Goal: Information Seeking & Learning: Check status

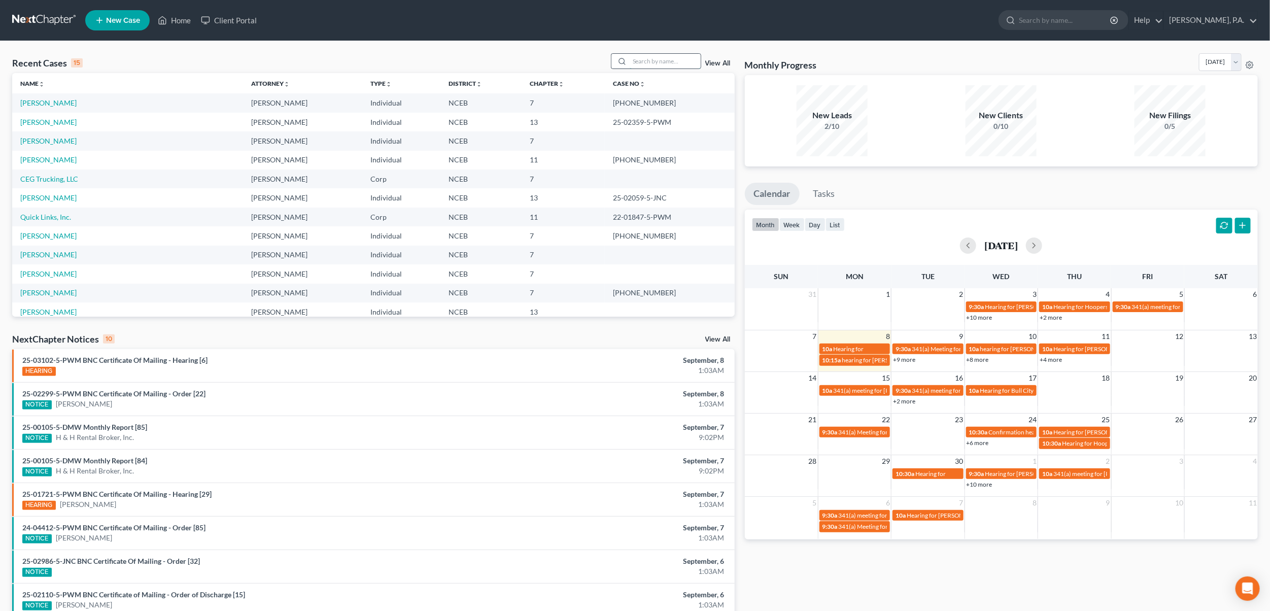
click at [671, 61] on input "search" at bounding box center [665, 61] width 71 height 15
type input "graham"
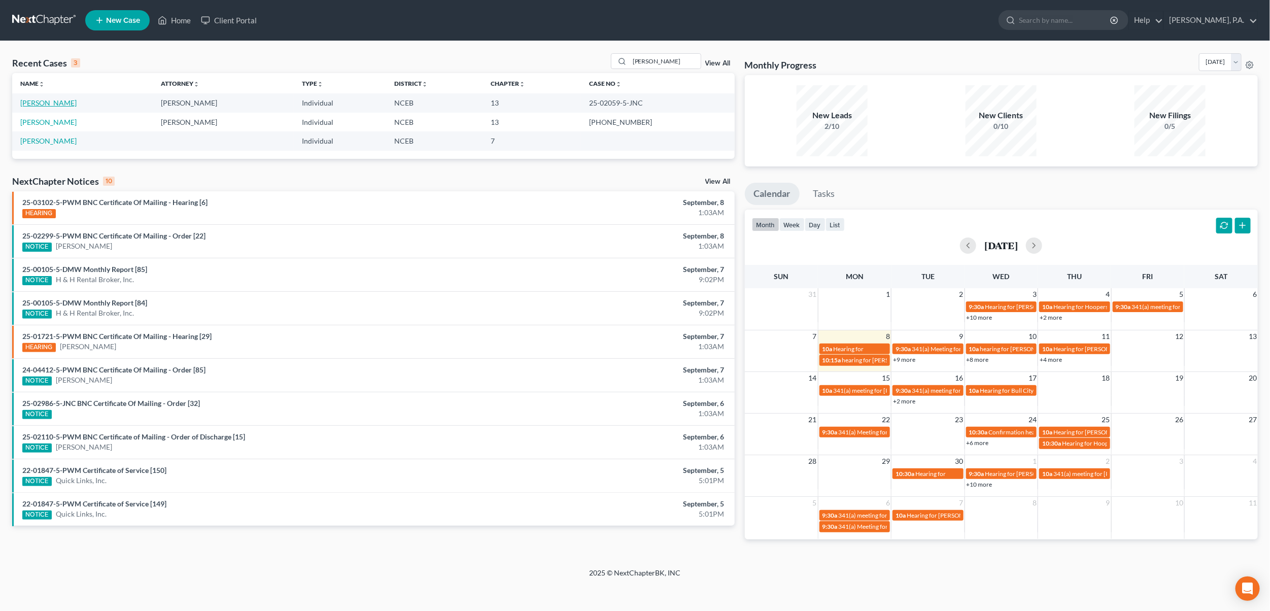
click at [53, 102] on link "[PERSON_NAME]" at bounding box center [48, 102] width 56 height 9
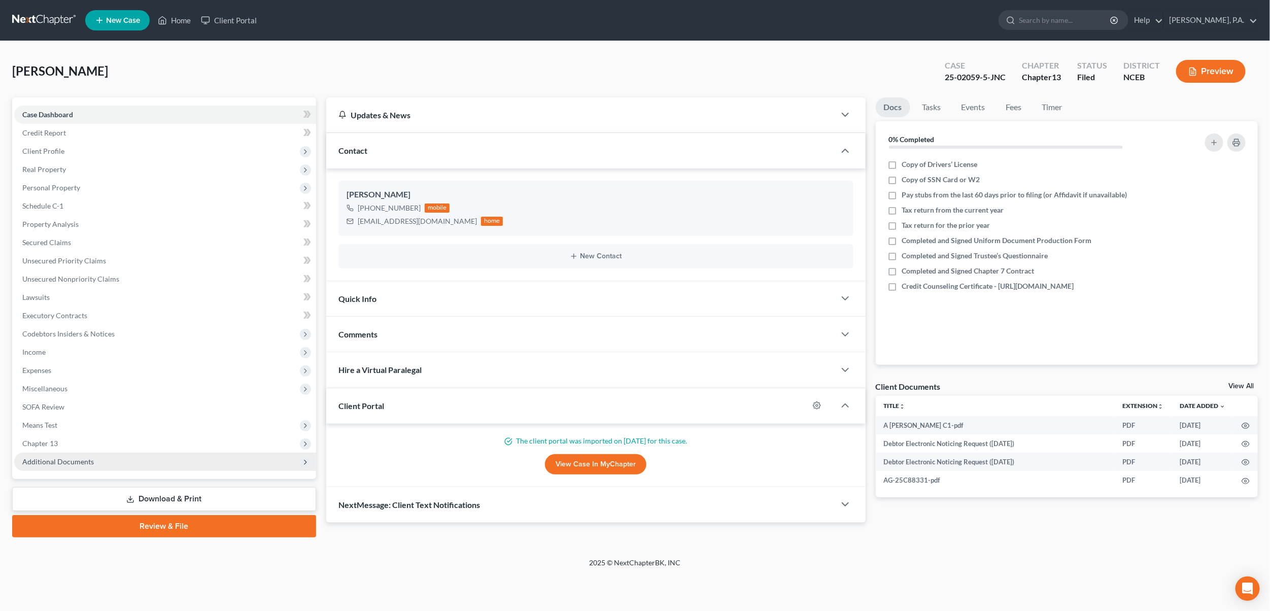
click at [65, 463] on span "Additional Documents" at bounding box center [58, 461] width 72 height 9
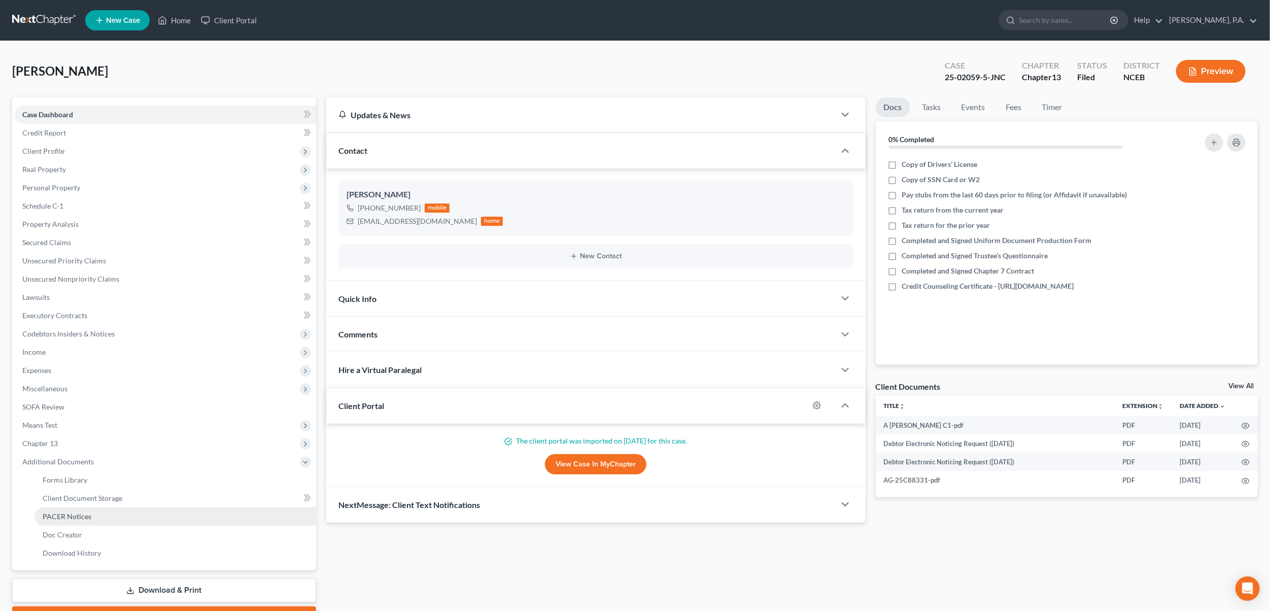
click at [60, 516] on span "PACER Notices" at bounding box center [67, 516] width 49 height 9
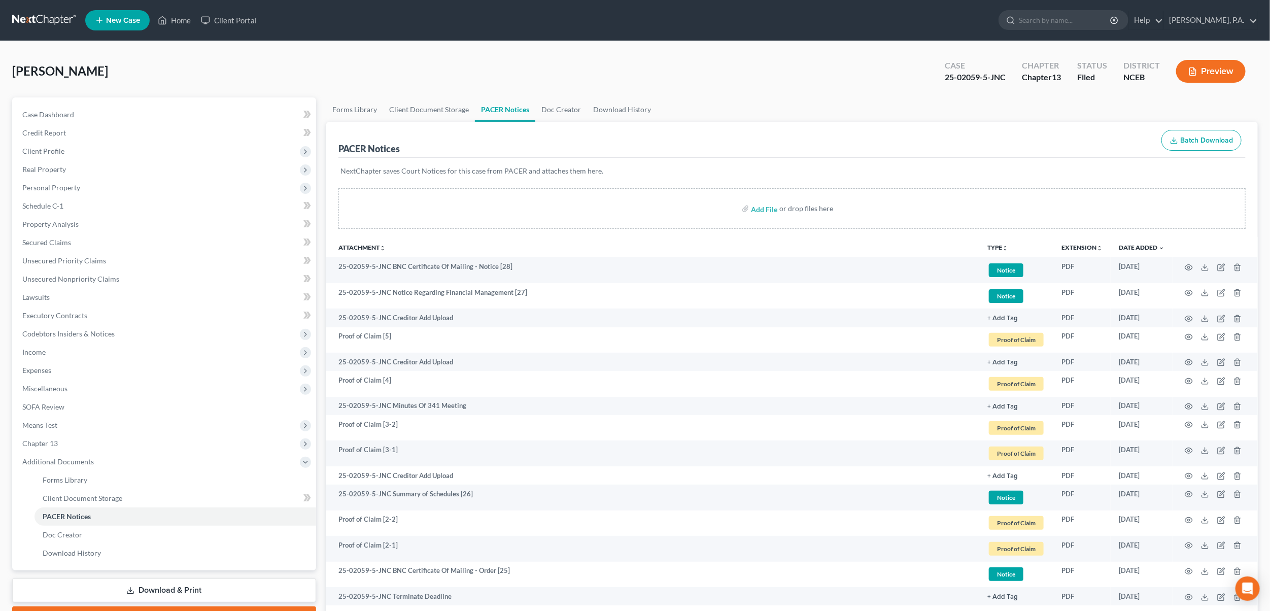
click at [46, 17] on link at bounding box center [44, 20] width 65 height 18
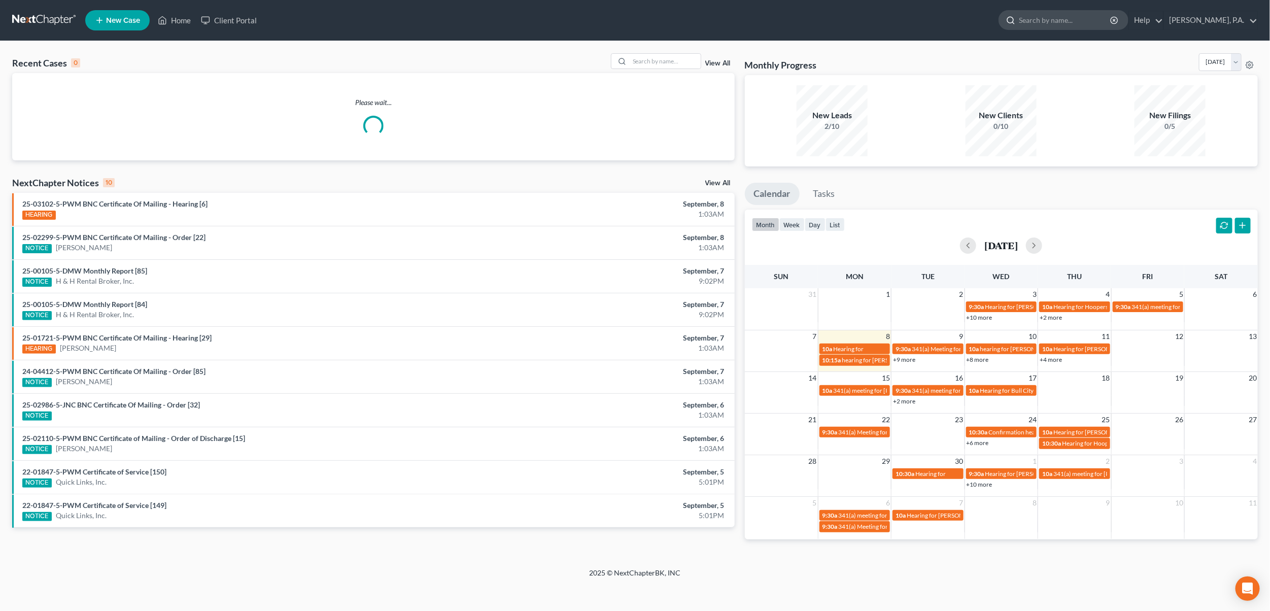
click at [1091, 20] on input "search" at bounding box center [1065, 20] width 93 height 19
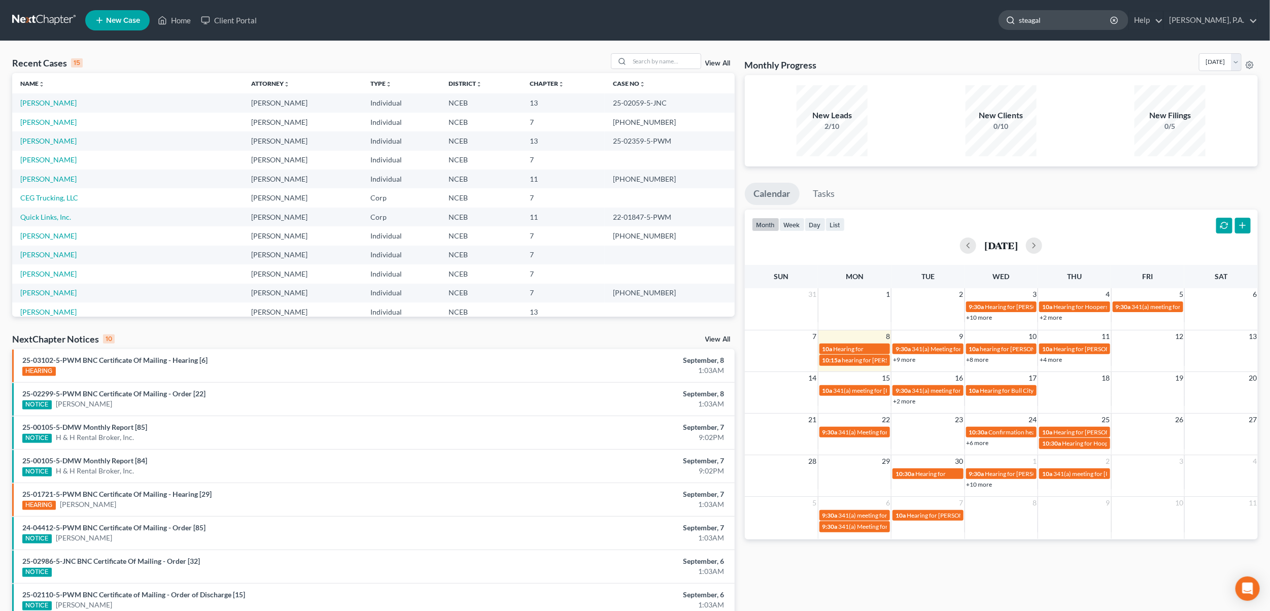
type input "steagall"
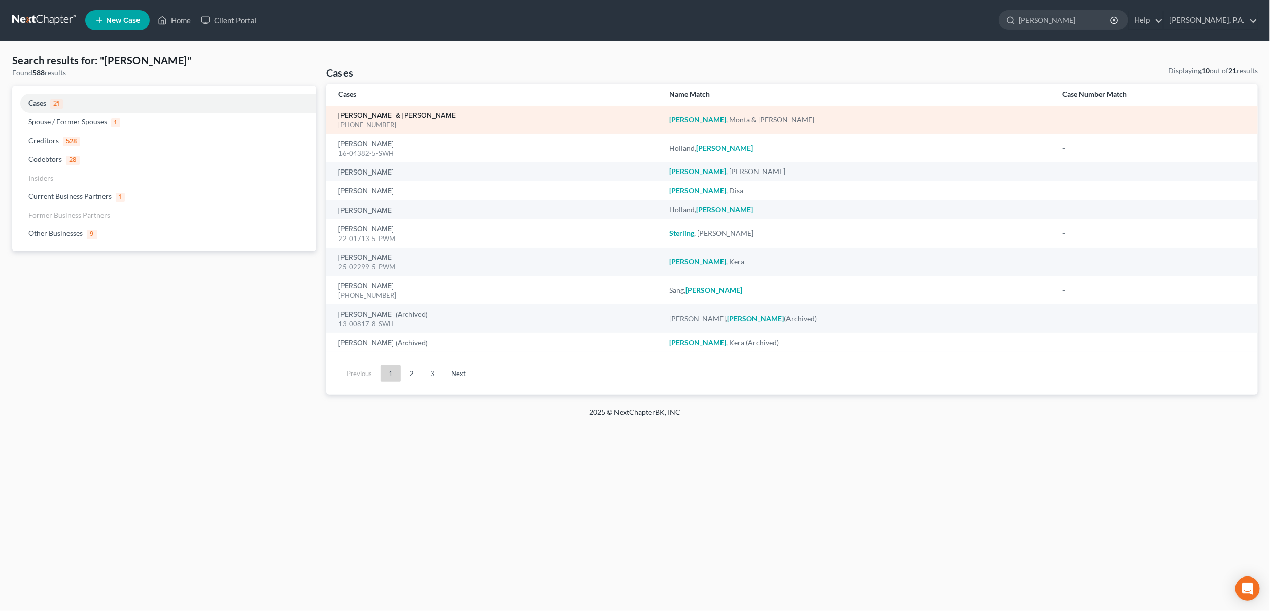
click at [375, 116] on link "Steagall, Monta & Rebecca" at bounding box center [397, 115] width 119 height 7
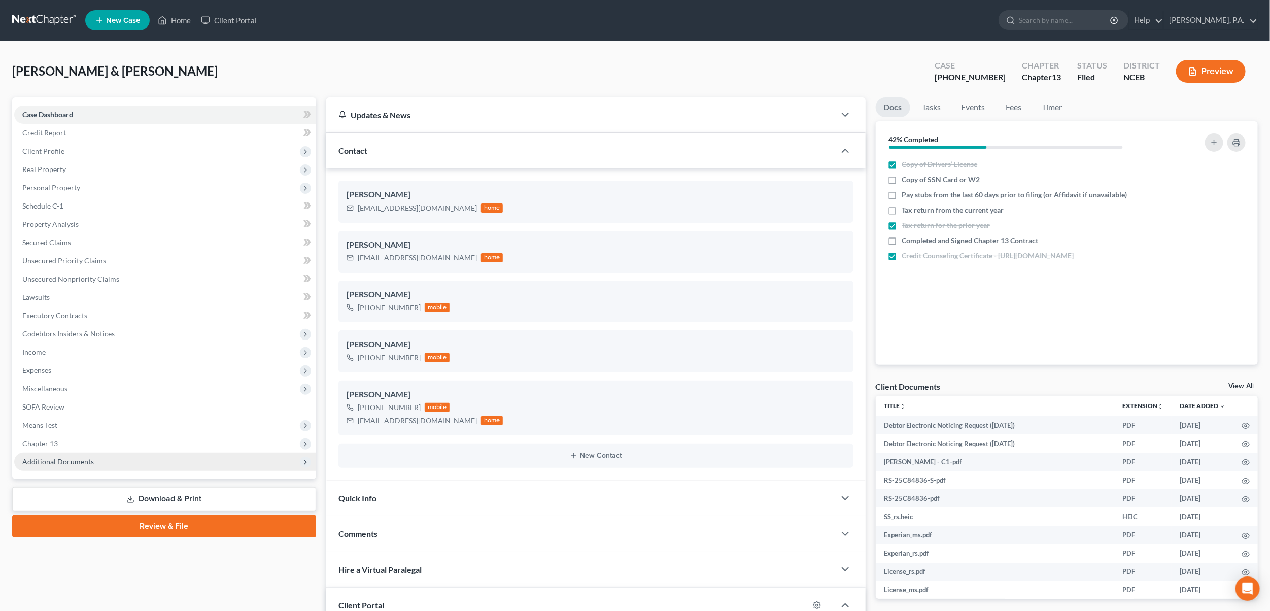
click at [49, 456] on span "Additional Documents" at bounding box center [165, 462] width 302 height 18
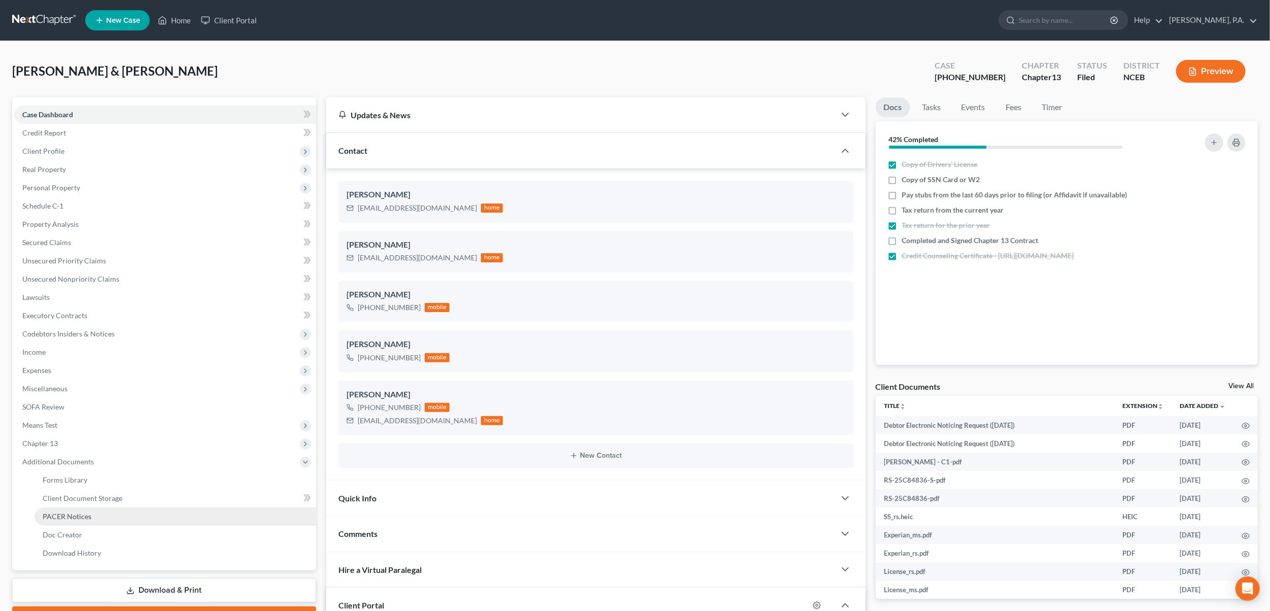
click at [85, 520] on span "PACER Notices" at bounding box center [67, 516] width 49 height 9
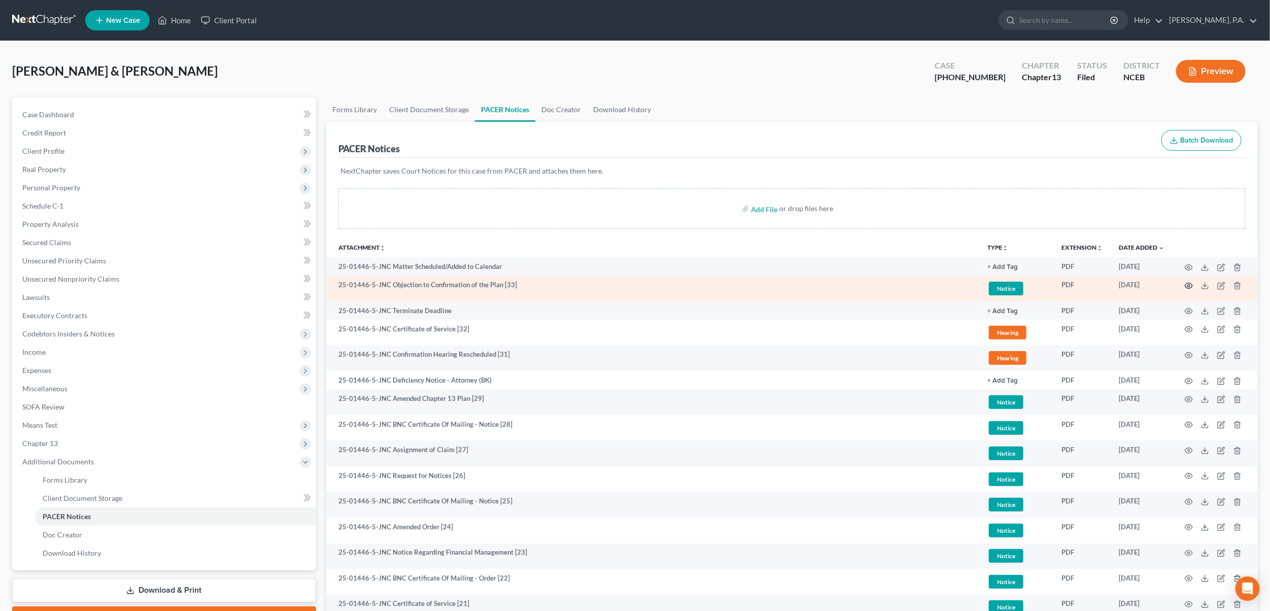
click at [1190, 288] on icon "button" at bounding box center [1189, 286] width 8 height 8
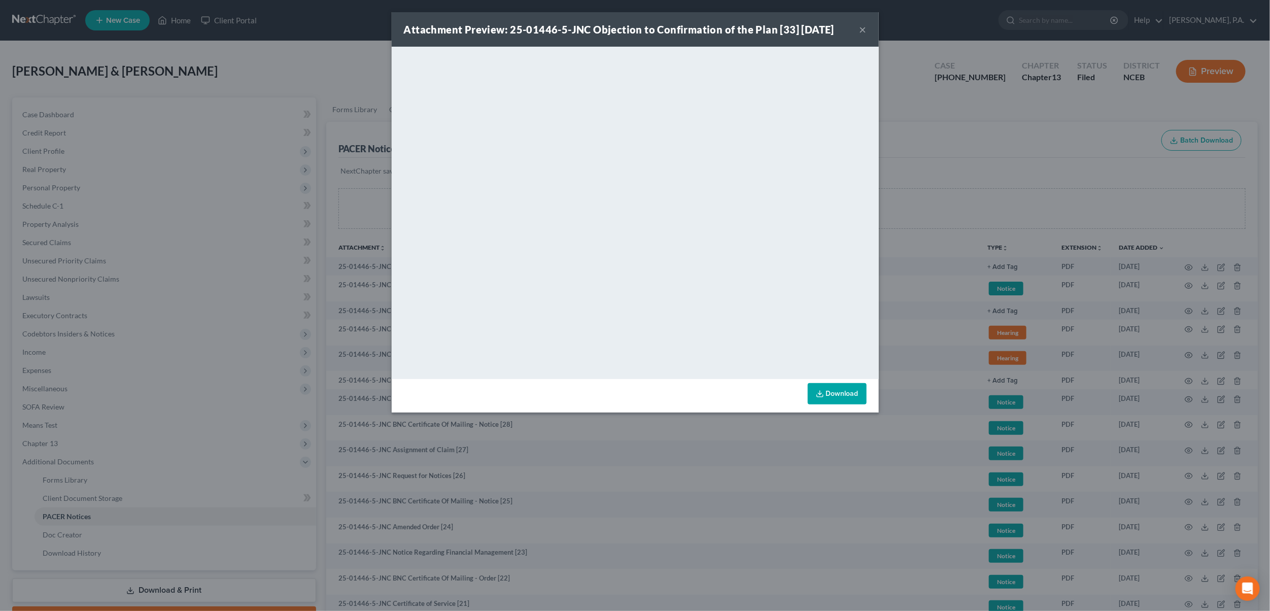
click at [869, 23] on div "Attachment Preview: 25-01446-5-JNC Objection to Confirmation of the Plan [33] 0…" at bounding box center [635, 29] width 487 height 34
click at [864, 32] on button "×" at bounding box center [862, 29] width 7 height 12
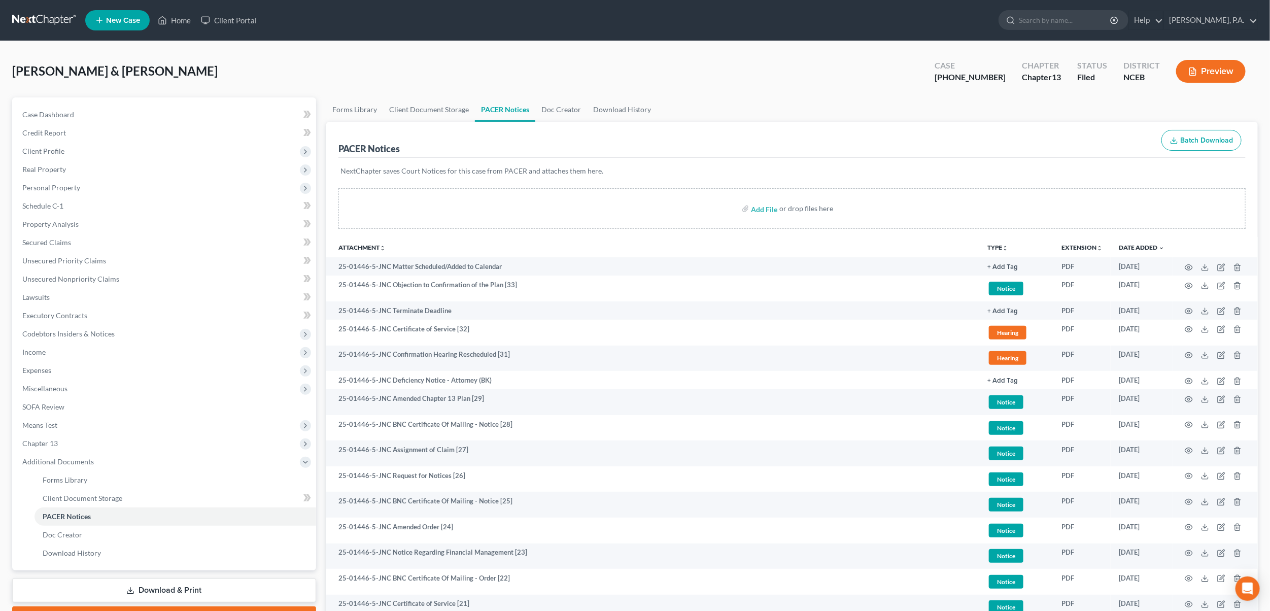
click at [27, 20] on link at bounding box center [44, 20] width 65 height 18
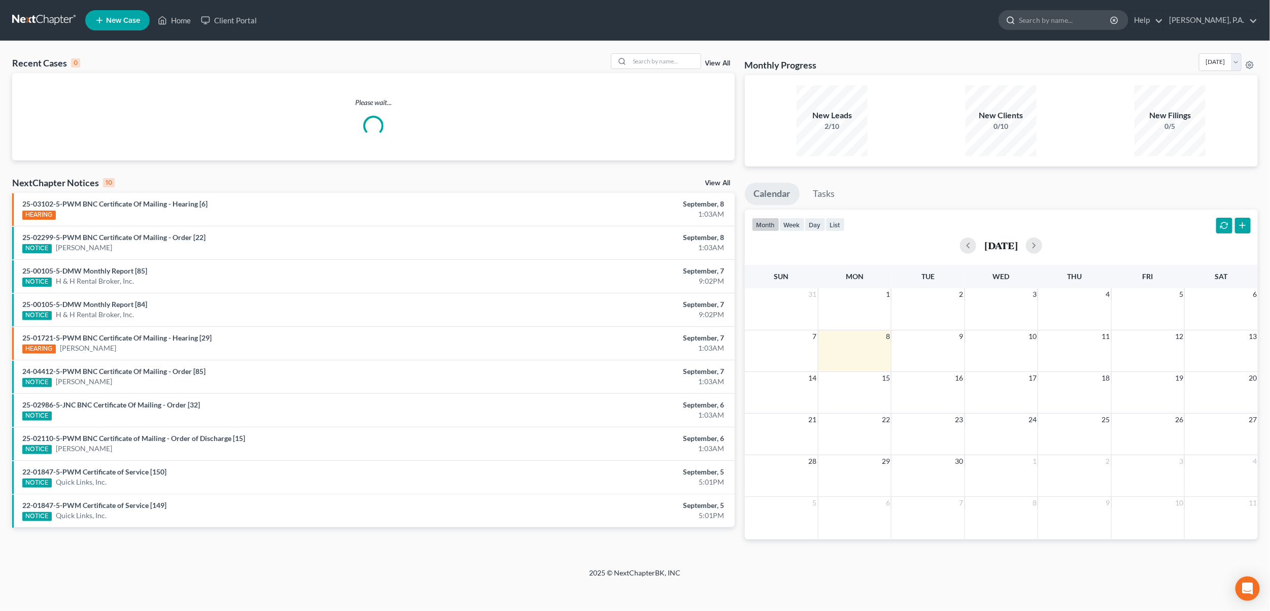
click at [1089, 23] on input "search" at bounding box center [1065, 20] width 93 height 19
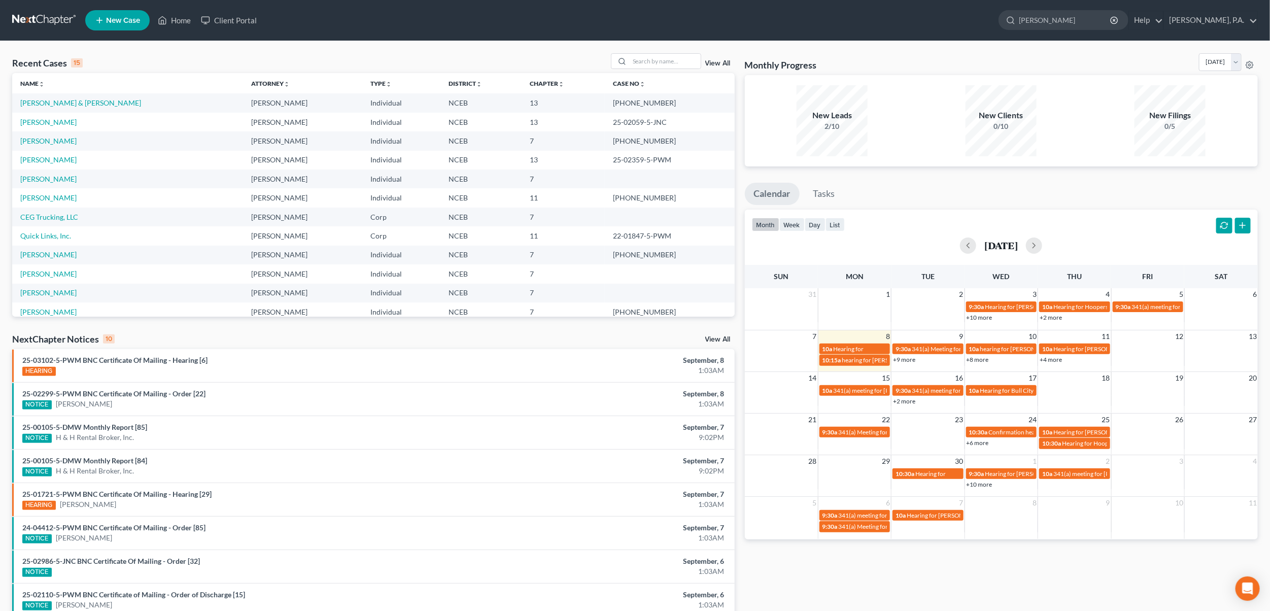
type input "phillippon"
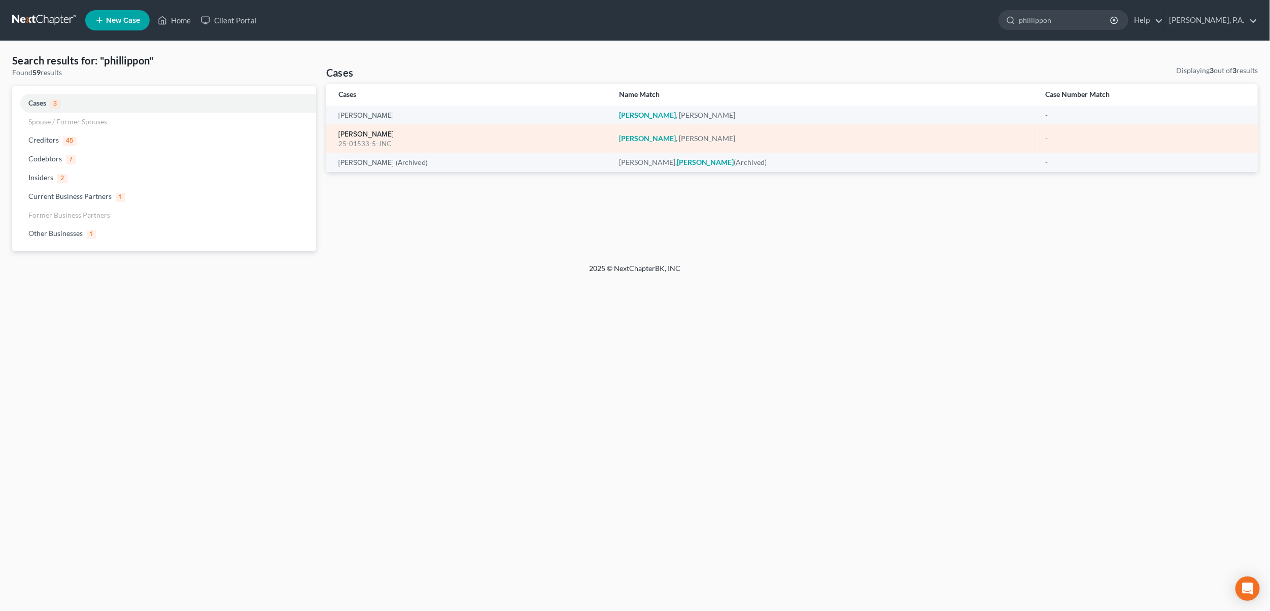
click at [359, 137] on link "[PERSON_NAME]" at bounding box center [365, 134] width 55 height 7
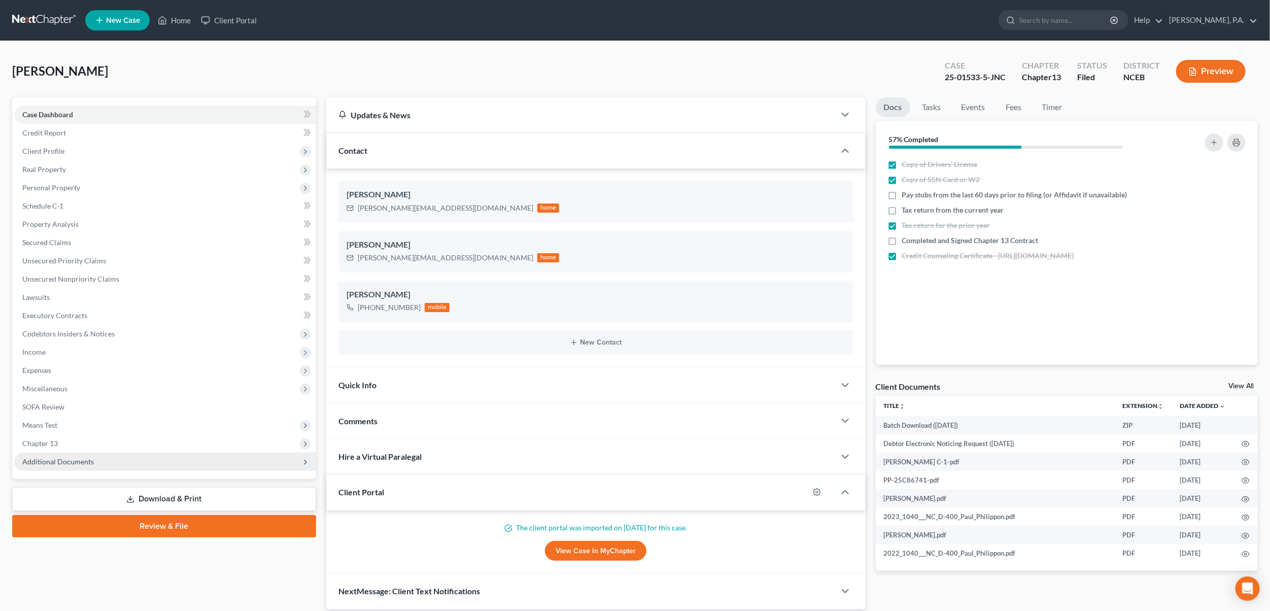
click at [50, 465] on span "Additional Documents" at bounding box center [58, 461] width 72 height 9
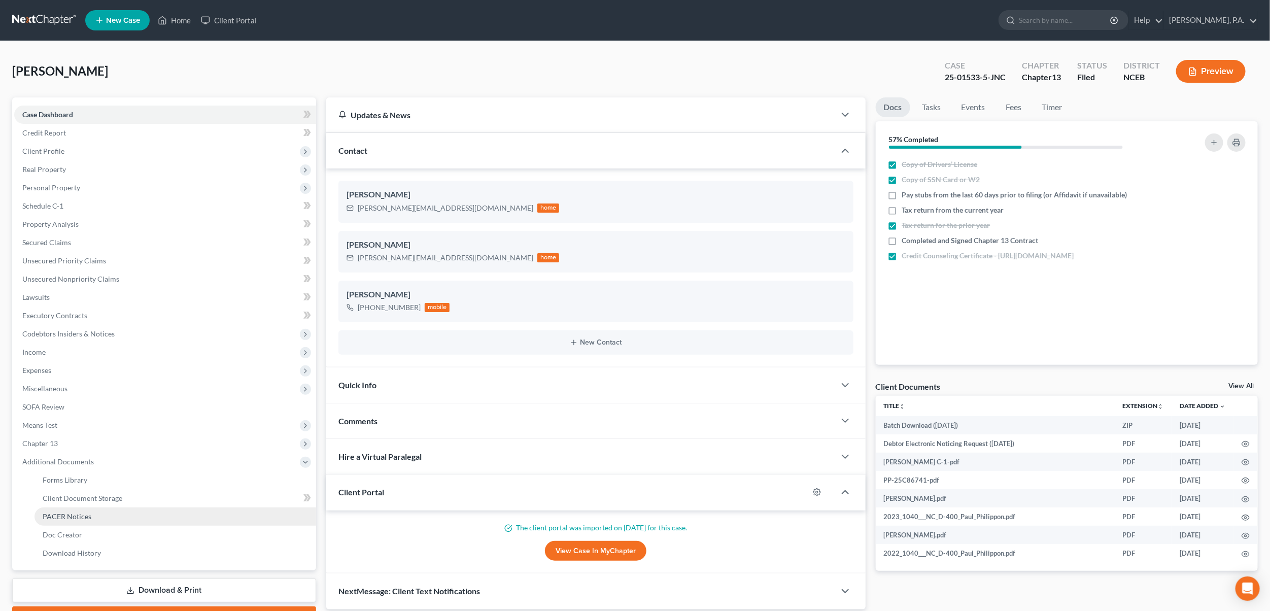
click at [52, 512] on span "PACER Notices" at bounding box center [67, 516] width 49 height 9
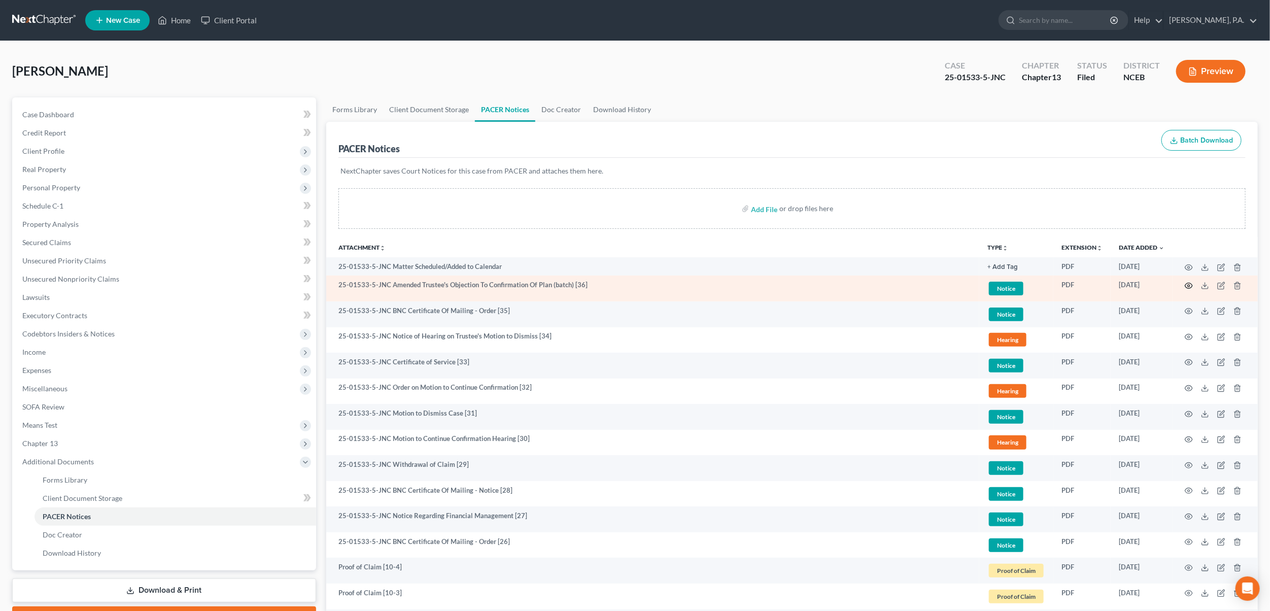
click at [1186, 288] on icon "button" at bounding box center [1189, 286] width 8 height 6
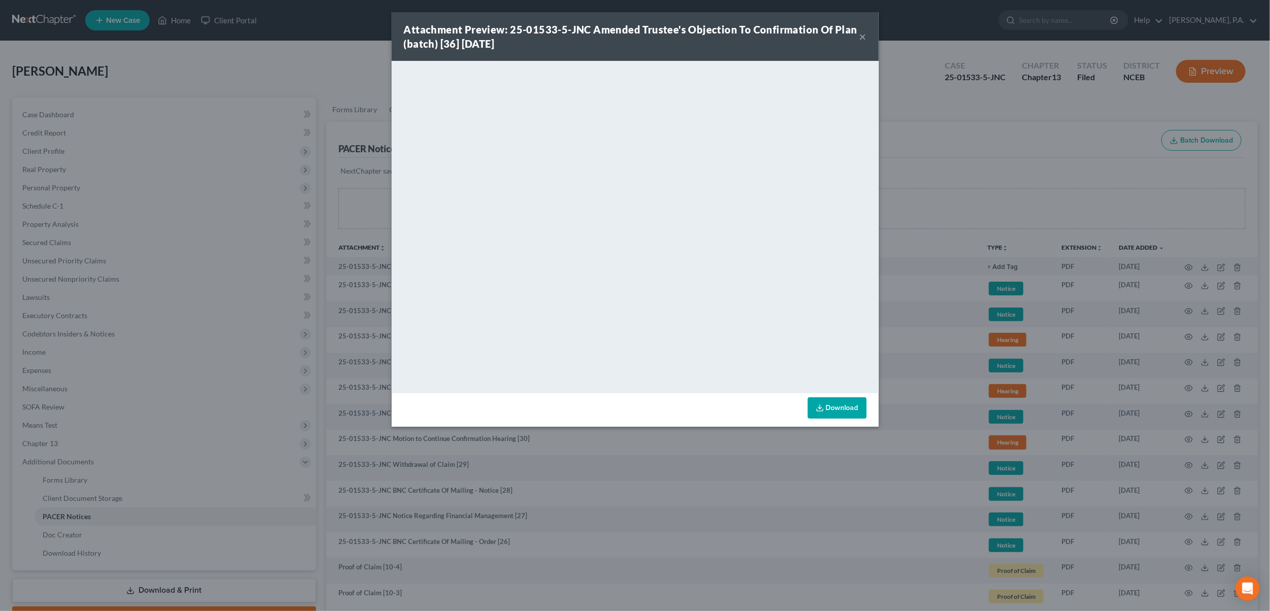
click at [863, 35] on button "×" at bounding box center [862, 36] width 7 height 12
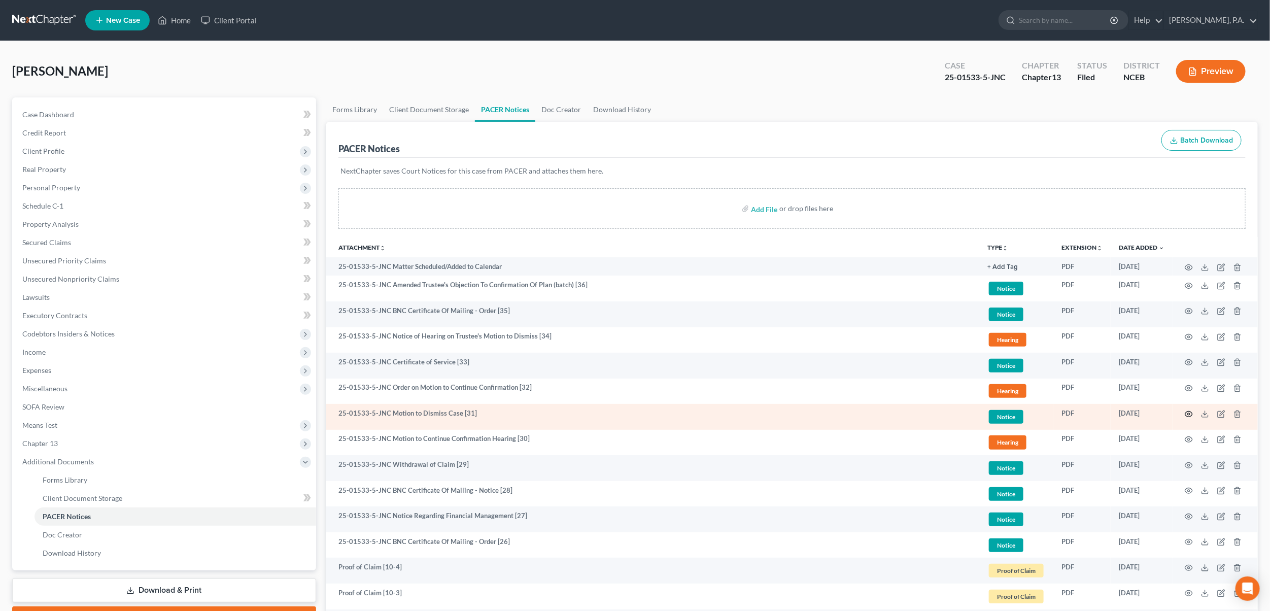
click at [1187, 416] on icon "button" at bounding box center [1189, 414] width 8 height 8
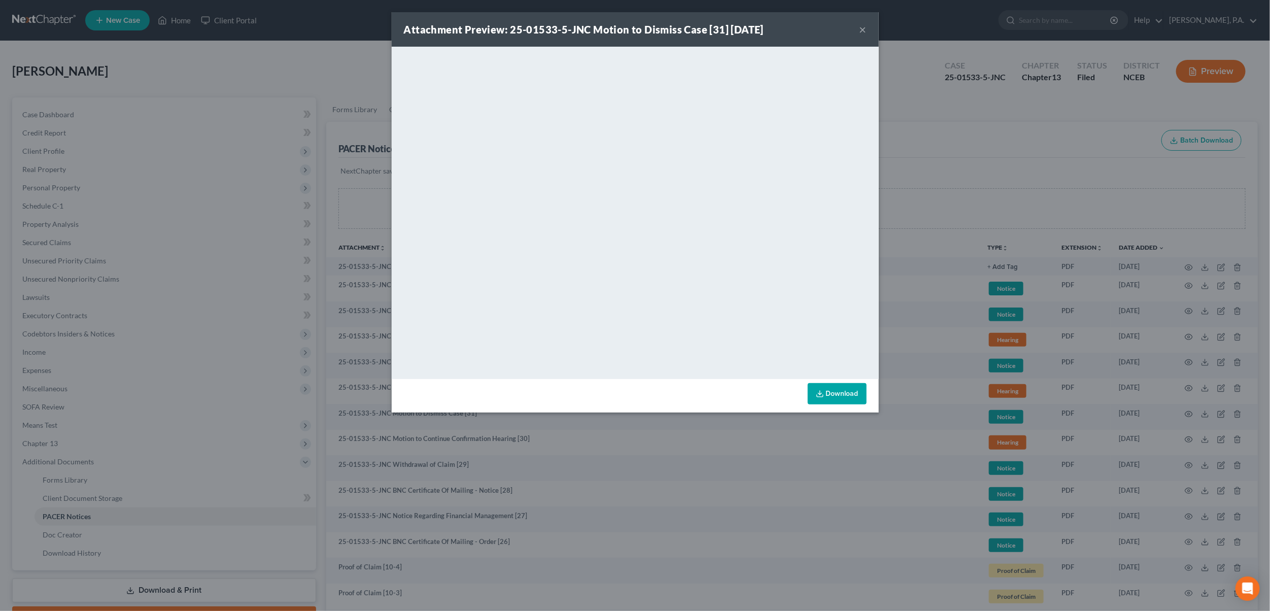
click at [864, 34] on button "×" at bounding box center [862, 29] width 7 height 12
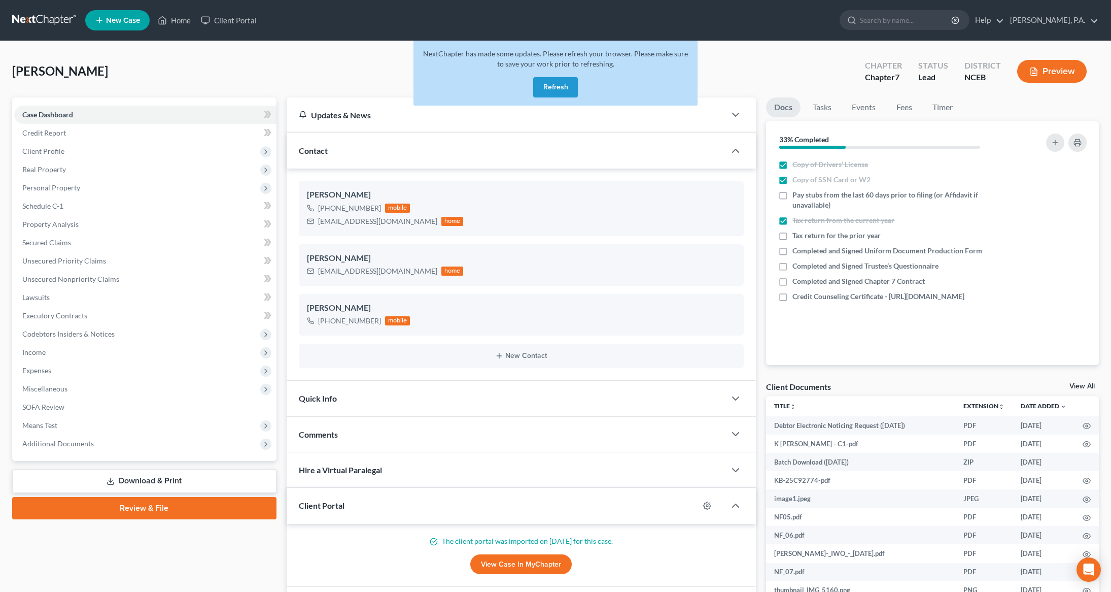
click at [555, 85] on button "Refresh" at bounding box center [555, 87] width 45 height 20
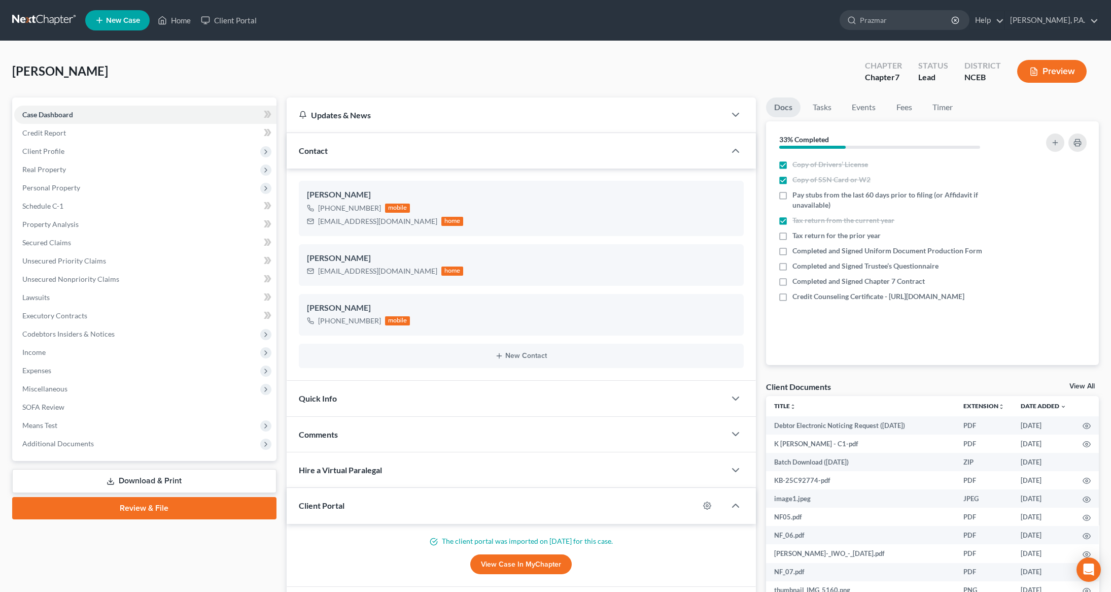
type input "Prazmark"
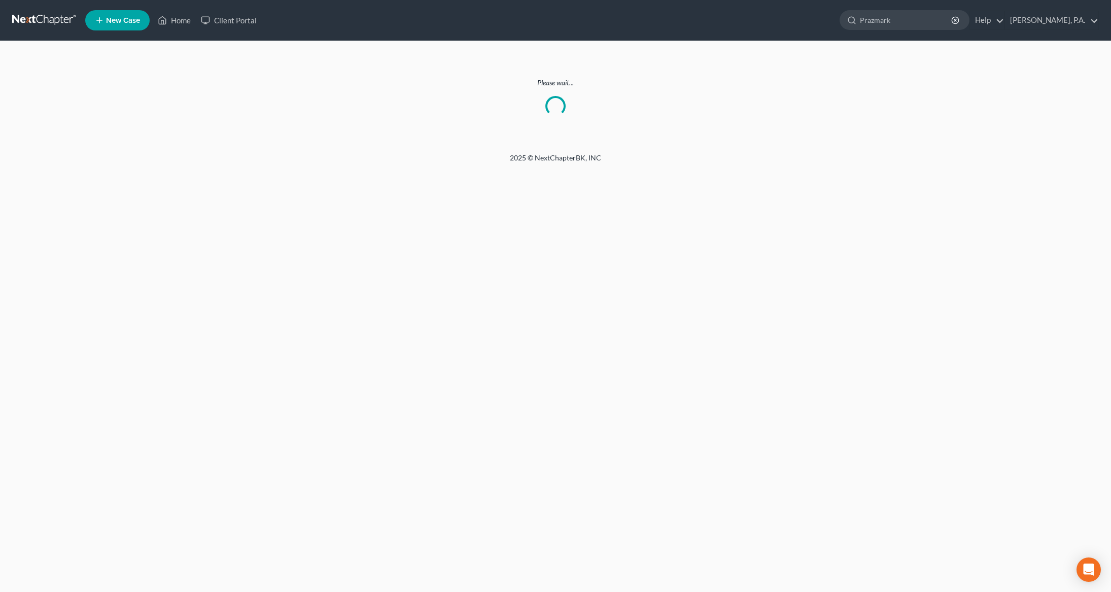
click at [46, 27] on link at bounding box center [44, 20] width 65 height 18
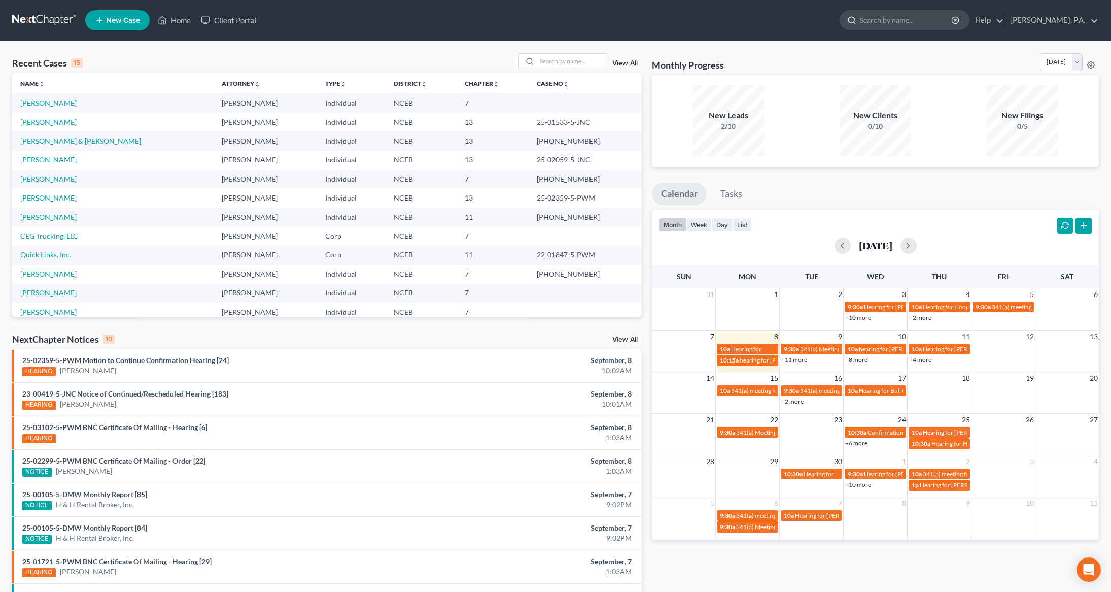
click at [921, 19] on input "search" at bounding box center [906, 20] width 93 height 19
type input "[DEMOGRAPHIC_DATA]"
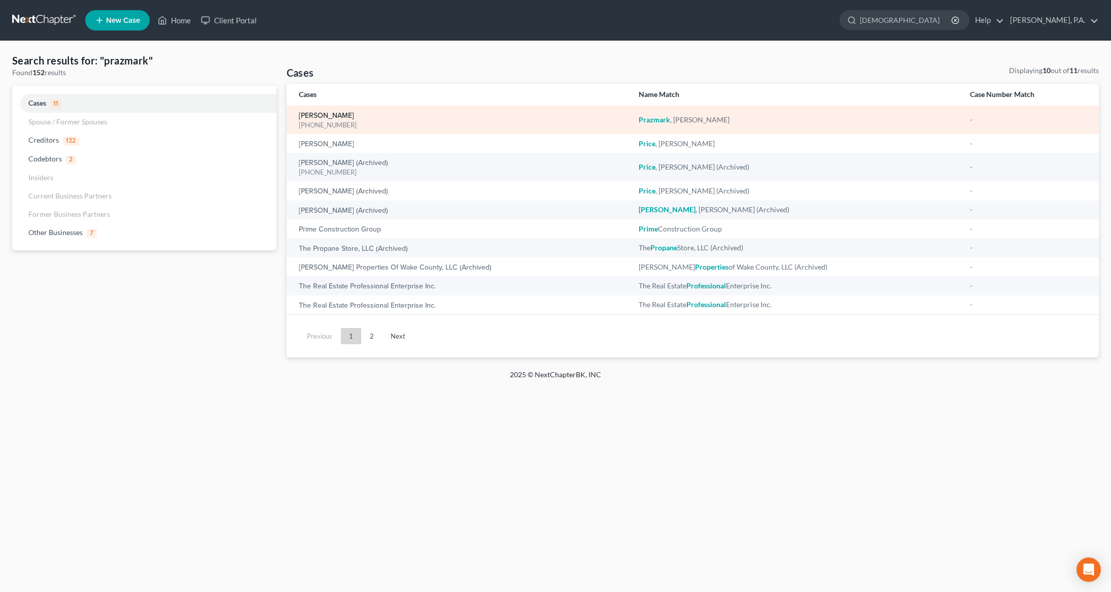
click at [317, 116] on link "[PERSON_NAME]" at bounding box center [326, 115] width 55 height 7
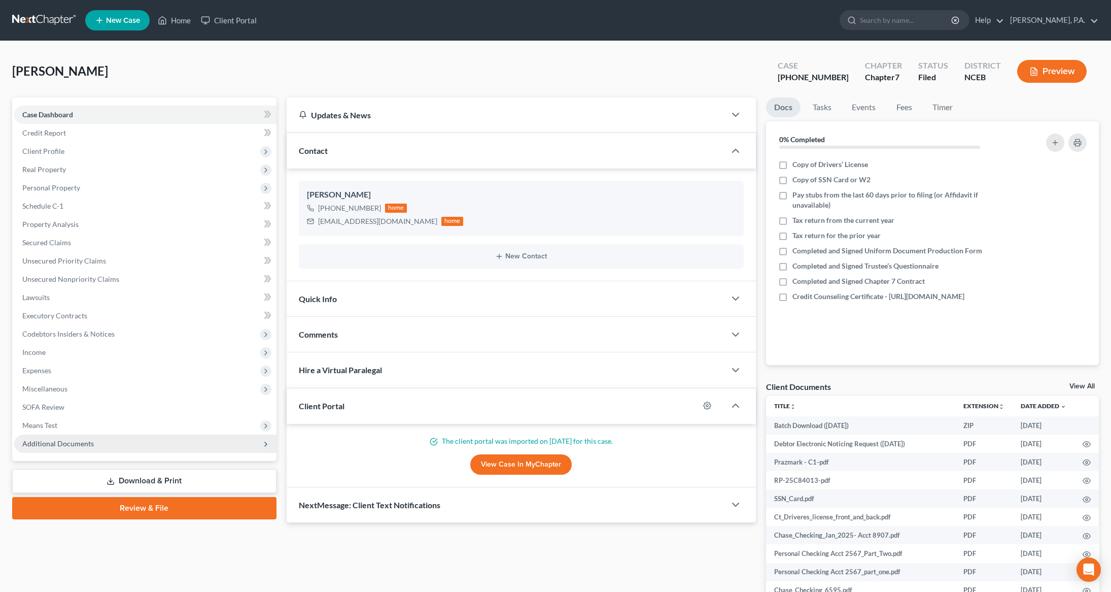
click at [72, 439] on span "Additional Documents" at bounding box center [58, 443] width 72 height 9
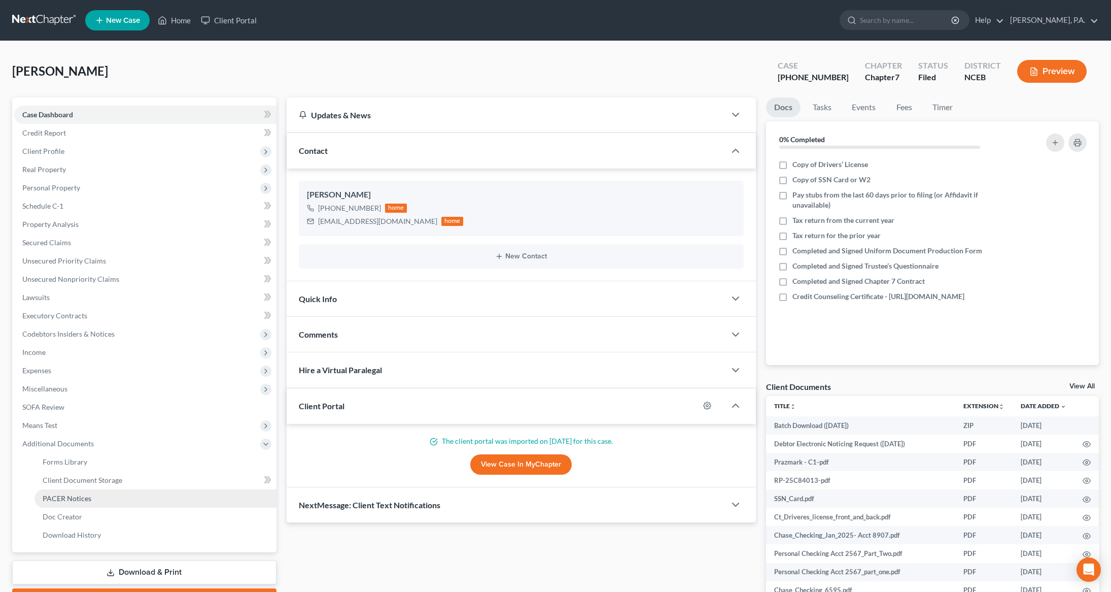
click at [80, 499] on span "PACER Notices" at bounding box center [67, 498] width 49 height 9
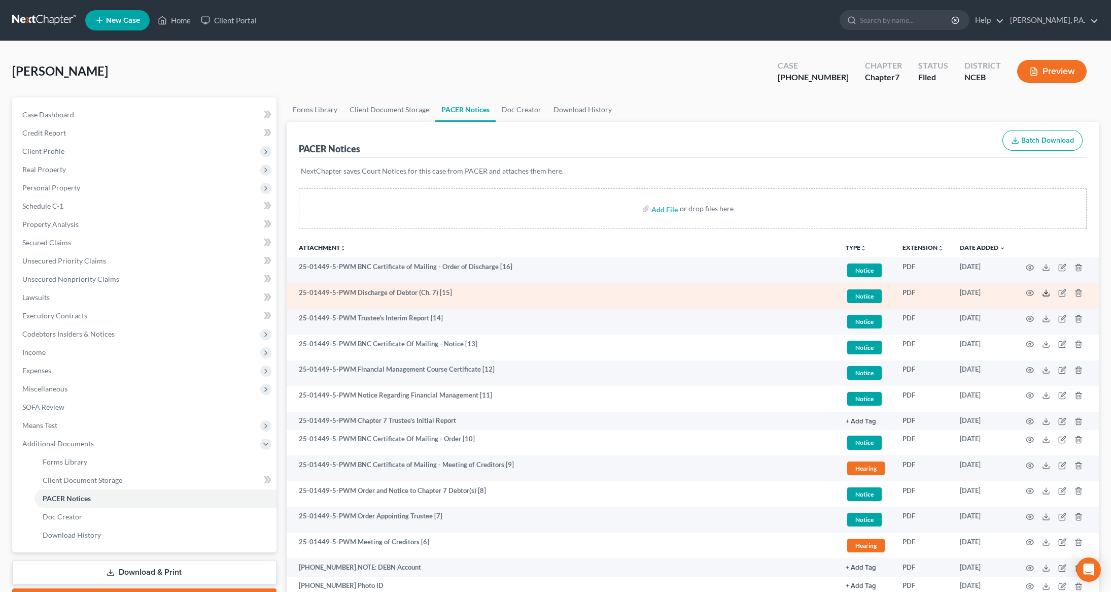
click at [1049, 291] on icon at bounding box center [1046, 293] width 8 height 8
